Goal: Information Seeking & Learning: Check status

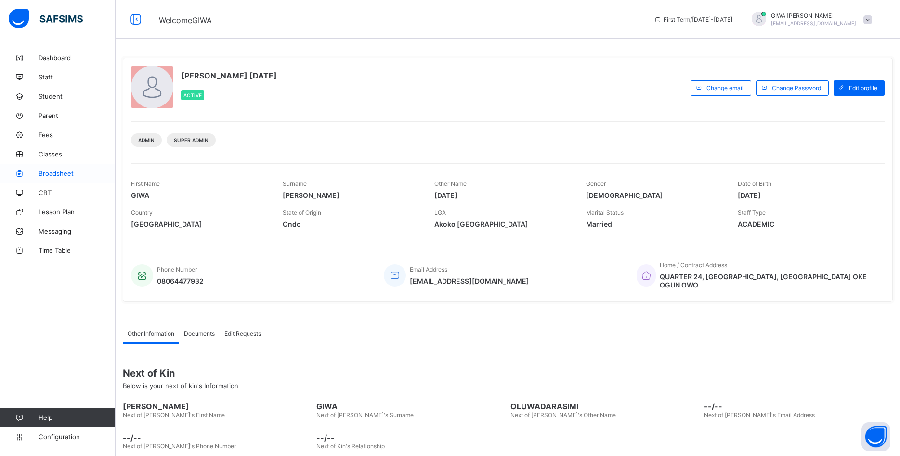
click at [58, 170] on span "Broadsheet" at bounding box center [77, 173] width 77 height 8
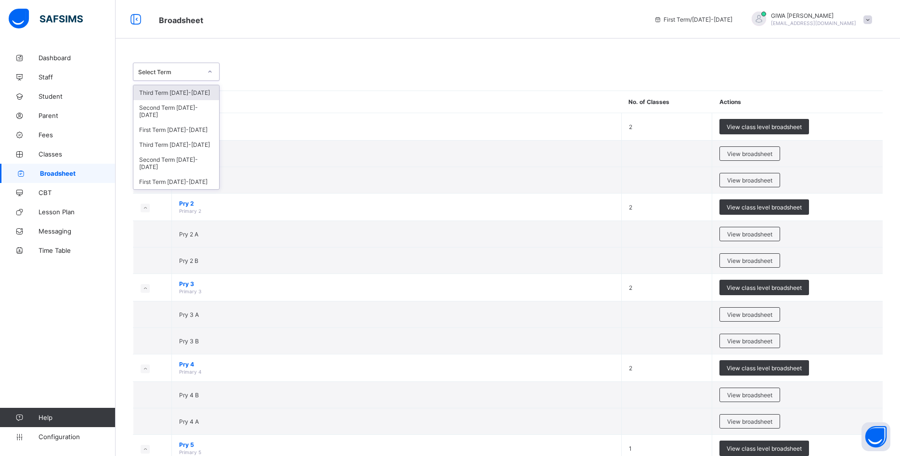
click at [210, 73] on icon at bounding box center [210, 72] width 6 height 10
click at [180, 139] on div "Third Term [DATE]-[DATE]" at bounding box center [176, 144] width 86 height 15
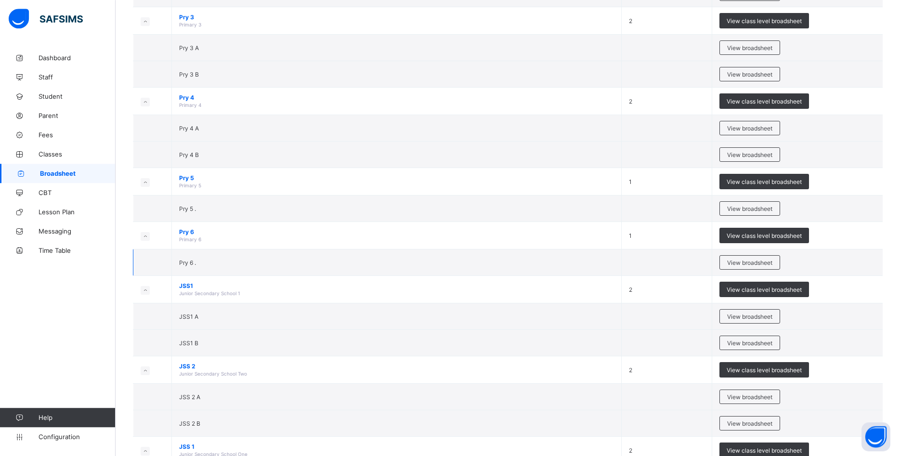
scroll to position [442, 0]
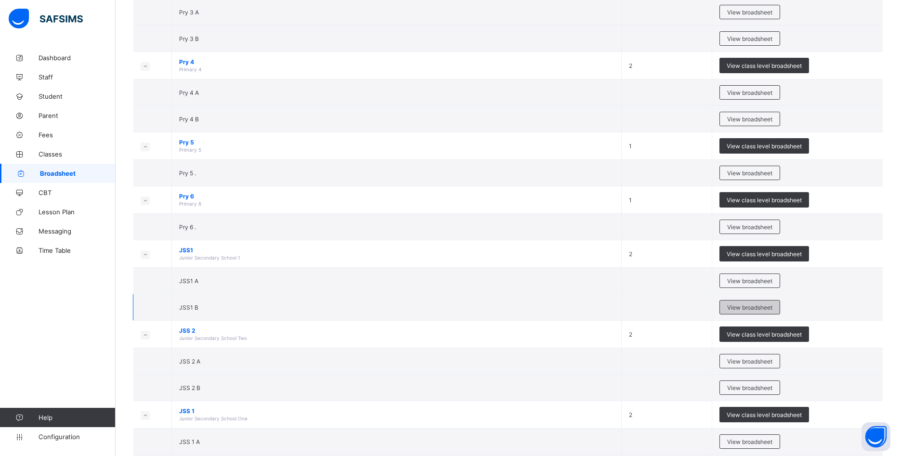
click at [740, 305] on span "View broadsheet" at bounding box center [749, 307] width 45 height 7
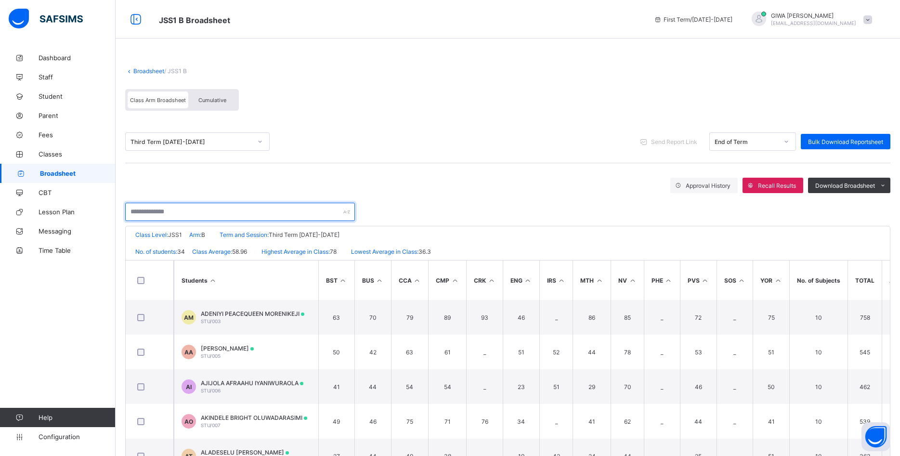
click at [213, 209] on input "text" at bounding box center [240, 212] width 230 height 18
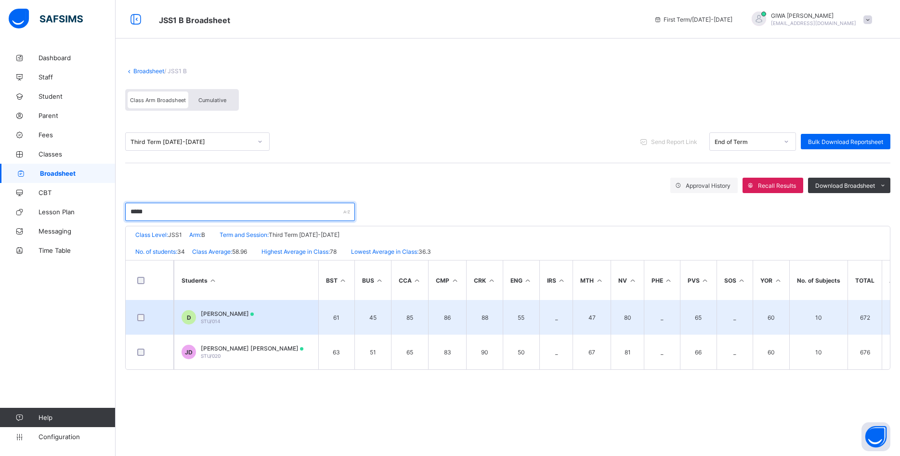
type input "*****"
click at [254, 312] on span "[PERSON_NAME]" at bounding box center [227, 313] width 53 height 7
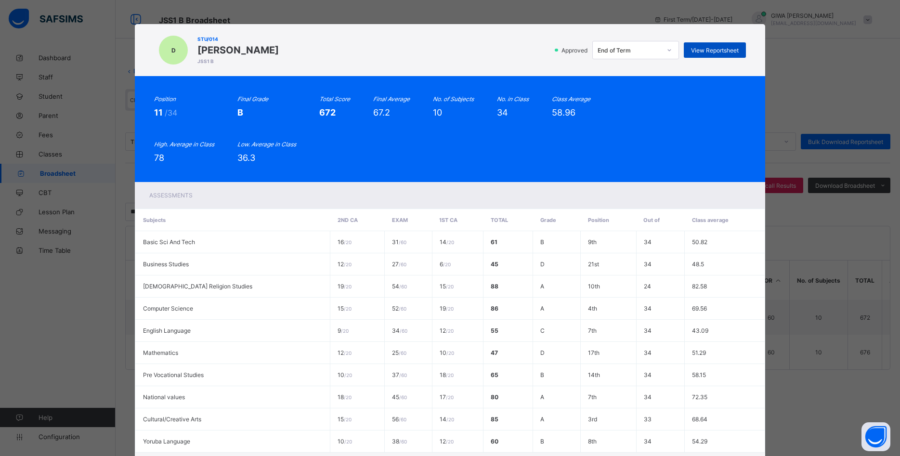
click at [723, 49] on span "View Reportsheet" at bounding box center [715, 50] width 48 height 7
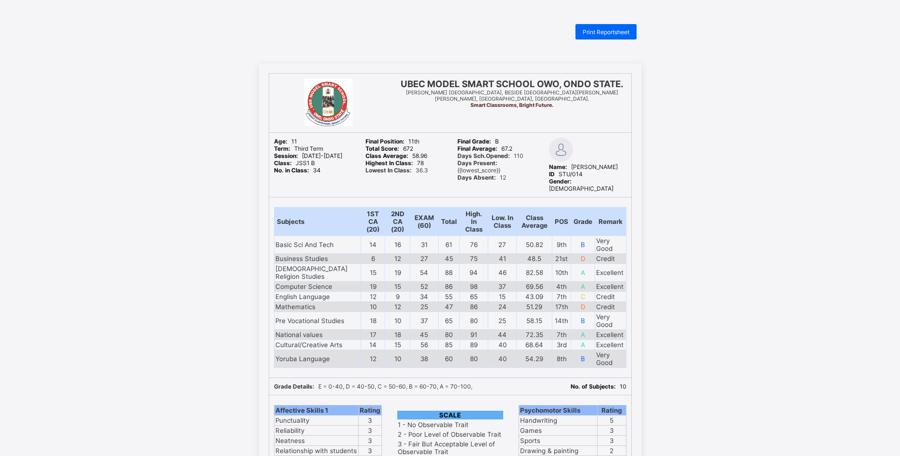
click at [606, 28] on div "Print Reportsheet" at bounding box center [605, 31] width 61 height 15
click at [695, 159] on div "UBEC MODEL SMART SCHOOL OWO, ONDO STATE. [PERSON_NAME] [GEOGRAPHIC_DATA], BESID…" at bounding box center [450, 331] width 900 height 534
